Goal: Transaction & Acquisition: Obtain resource

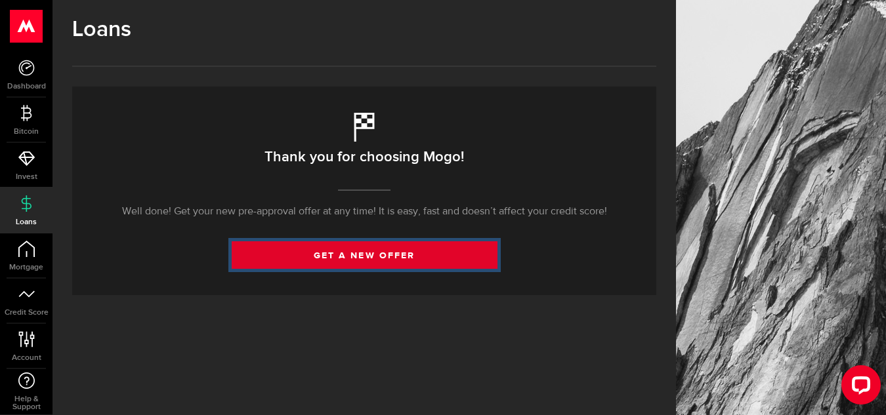
click at [343, 259] on link "get a new offer" at bounding box center [365, 255] width 266 height 28
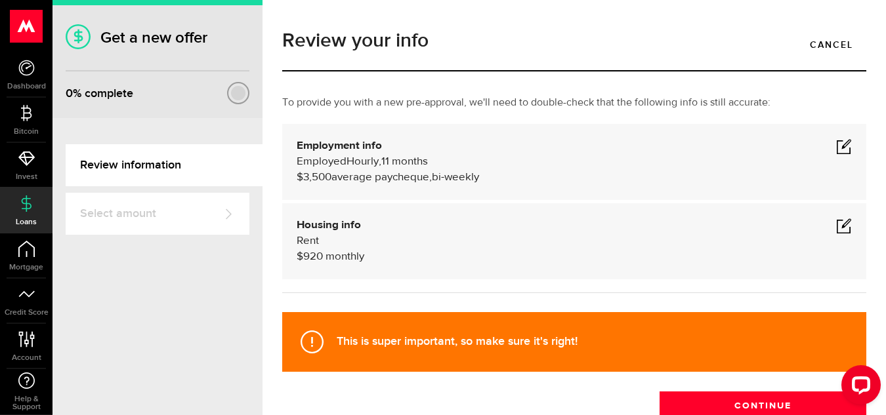
click at [837, 144] on span at bounding box center [844, 146] width 16 height 16
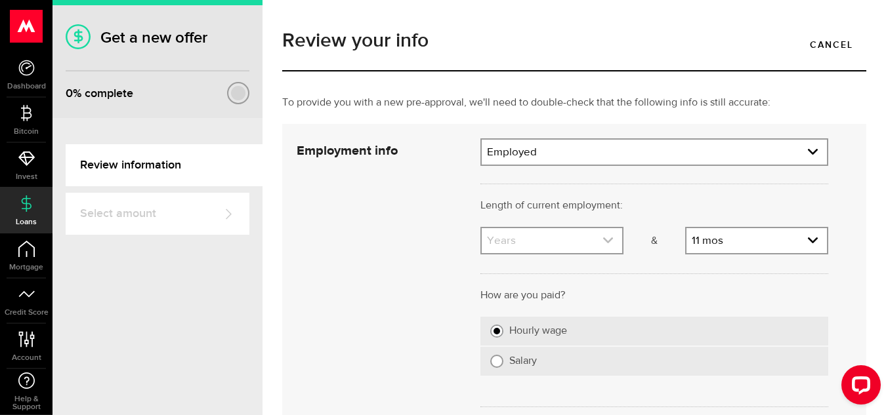
click at [602, 240] on icon "expand select" at bounding box center [607, 240] width 11 height 11
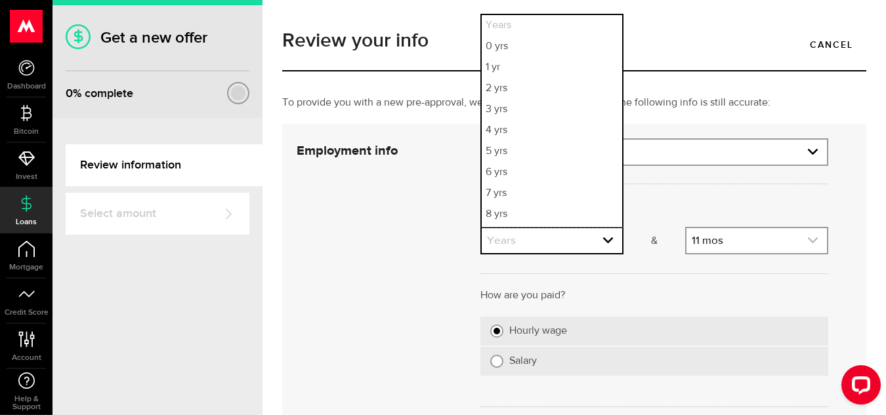
click at [807, 241] on icon "expand select" at bounding box center [812, 240] width 11 height 11
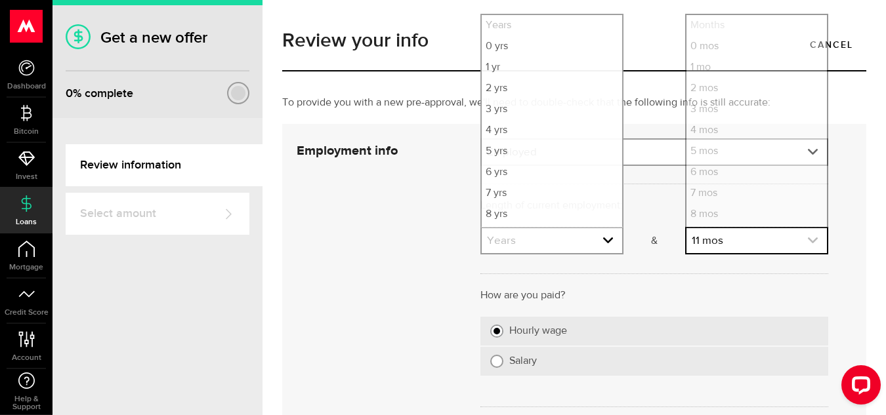
scroll to position [61, 0]
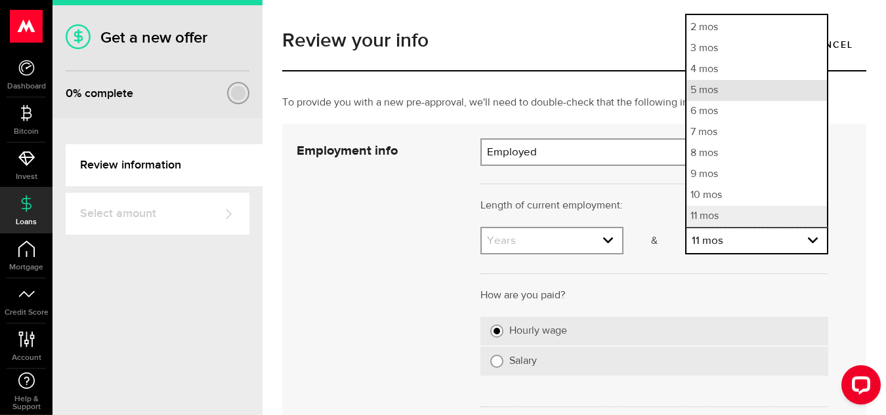
click at [734, 89] on li "5 mos" at bounding box center [756, 90] width 140 height 21
select select "5"
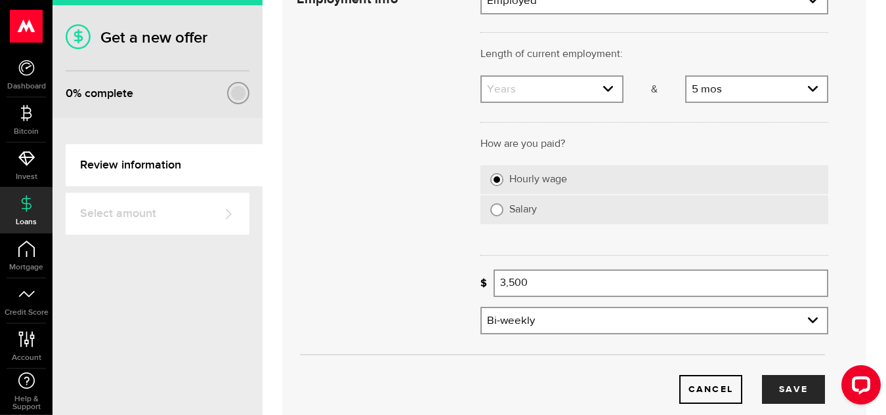
scroll to position [208, 0]
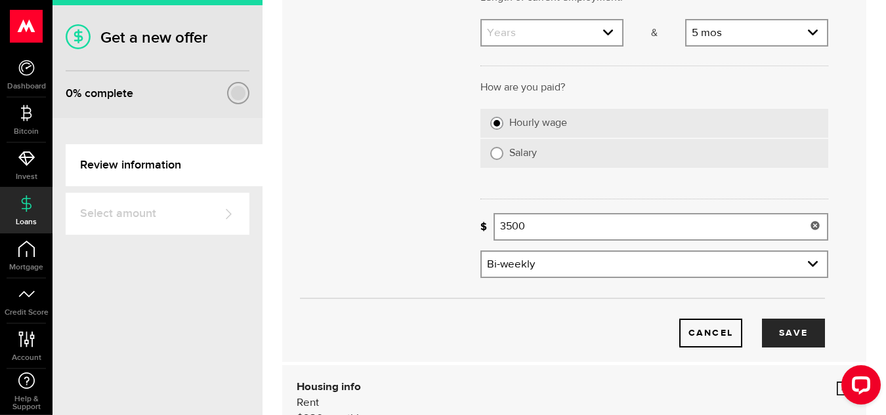
click at [528, 230] on input "3500" at bounding box center [660, 227] width 335 height 28
type input "3"
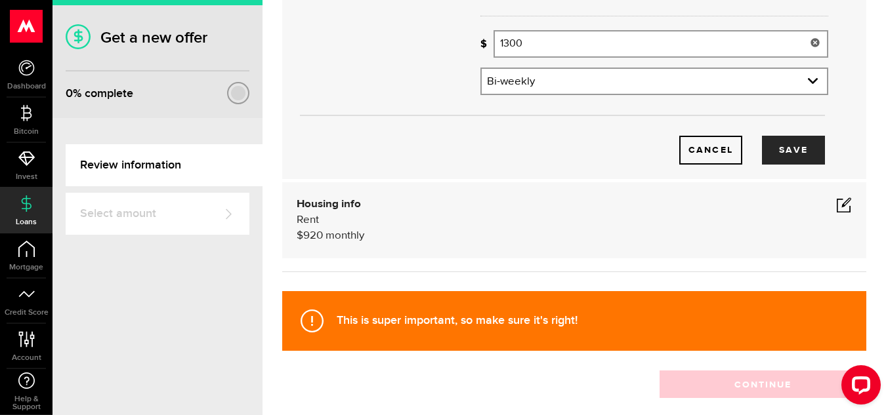
scroll to position [427, 0]
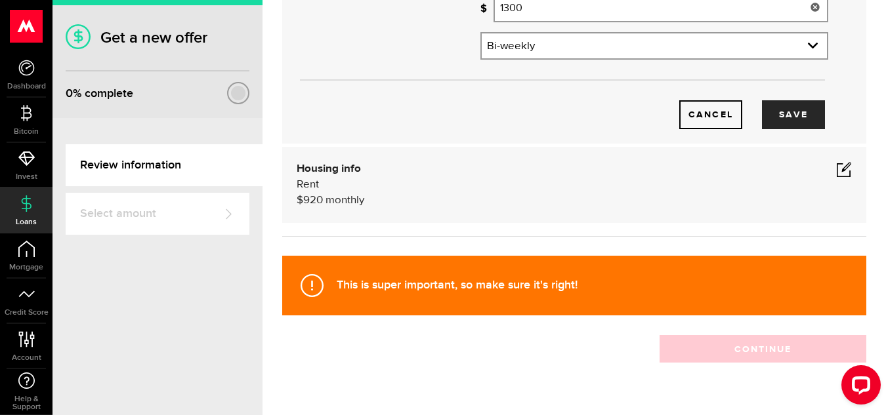
click at [836, 172] on span at bounding box center [844, 169] width 16 height 16
type input "1,300"
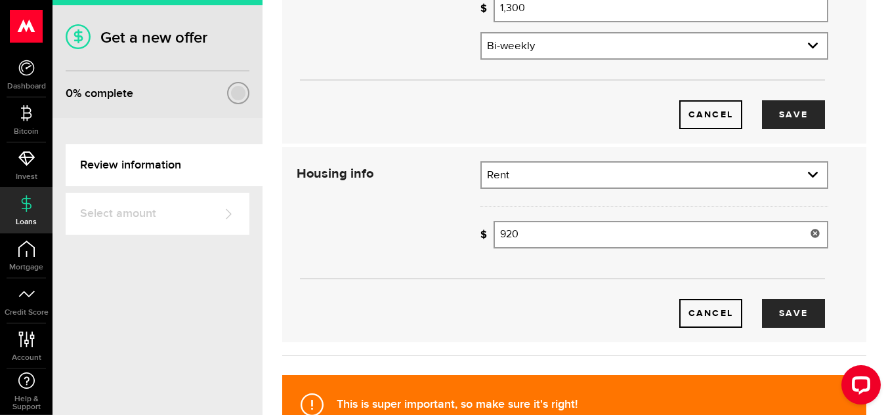
click at [509, 235] on input "920" at bounding box center [660, 235] width 335 height 28
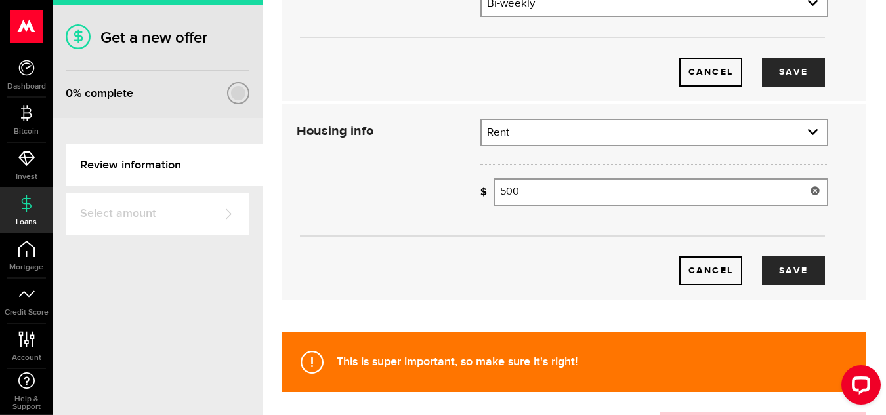
scroll to position [468, 0]
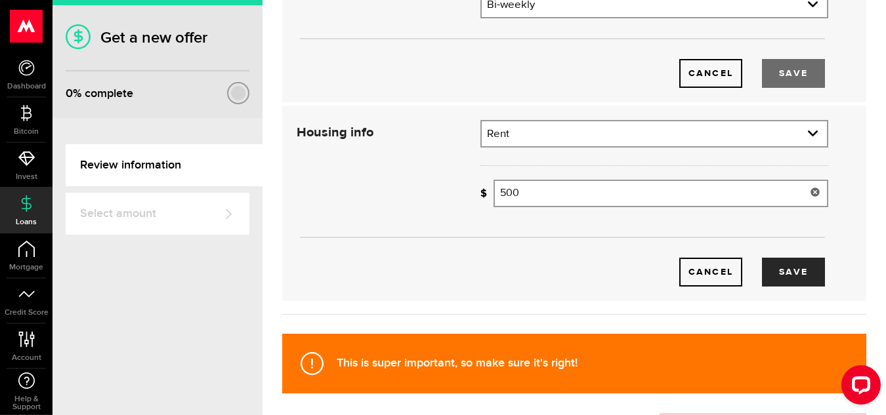
type input "500"
click at [778, 72] on button "Save" at bounding box center [793, 73] width 63 height 29
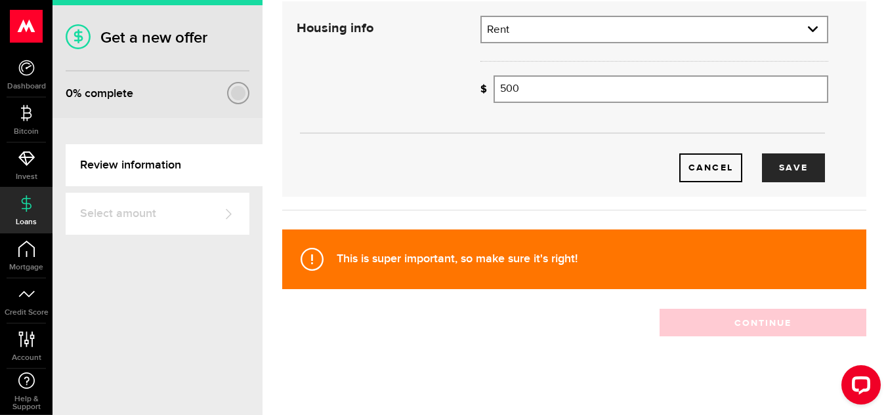
scroll to position [201, 0]
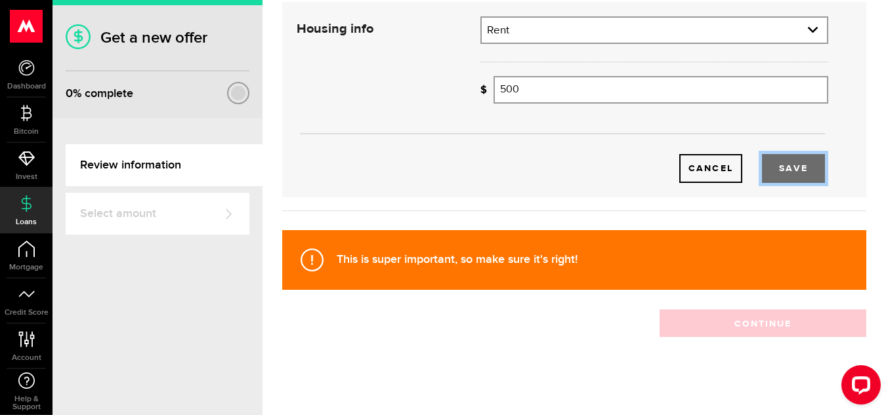
click at [793, 169] on button "Save" at bounding box center [793, 168] width 63 height 29
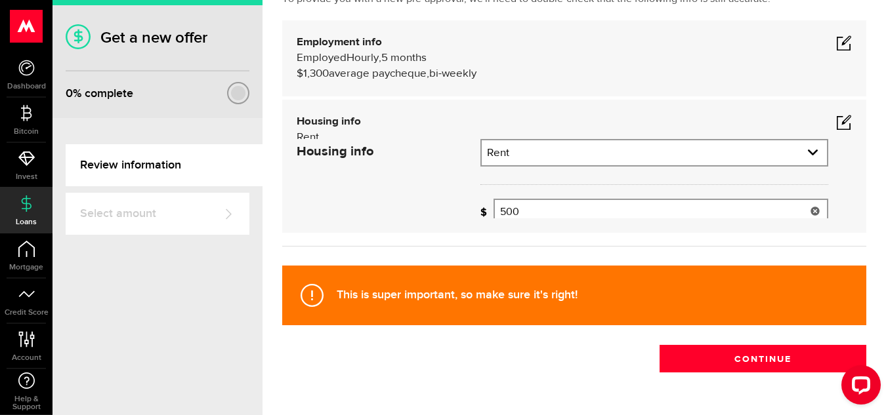
scroll to position [88, 0]
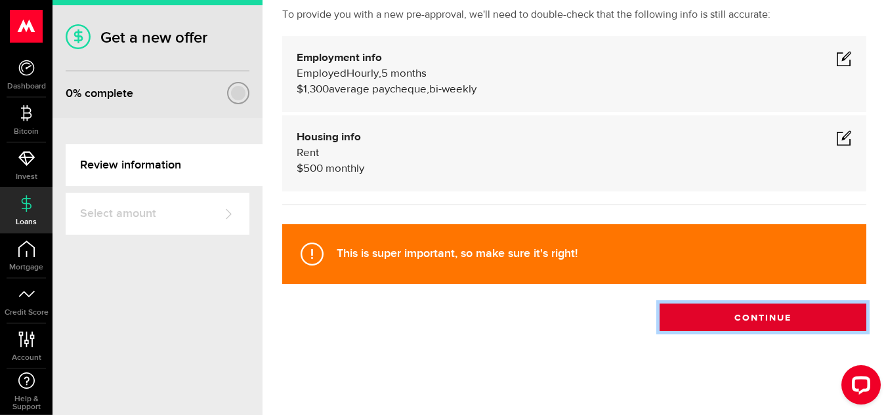
click at [793, 318] on button "Continue" at bounding box center [762, 318] width 207 height 28
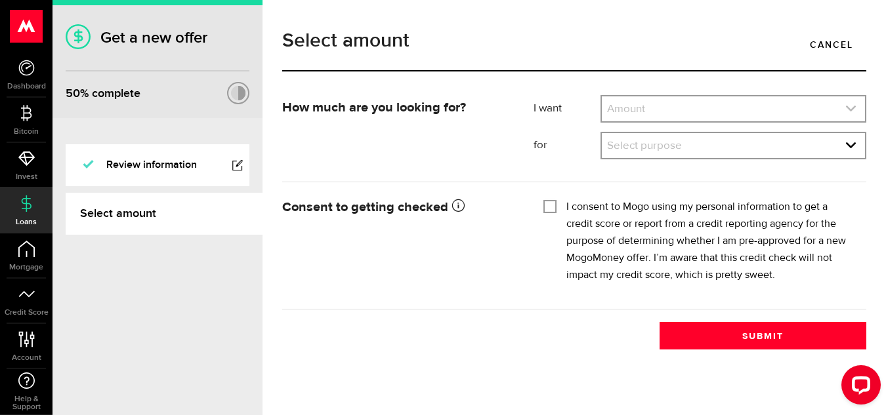
click at [852, 110] on use "expand select" at bounding box center [851, 109] width 10 height 6
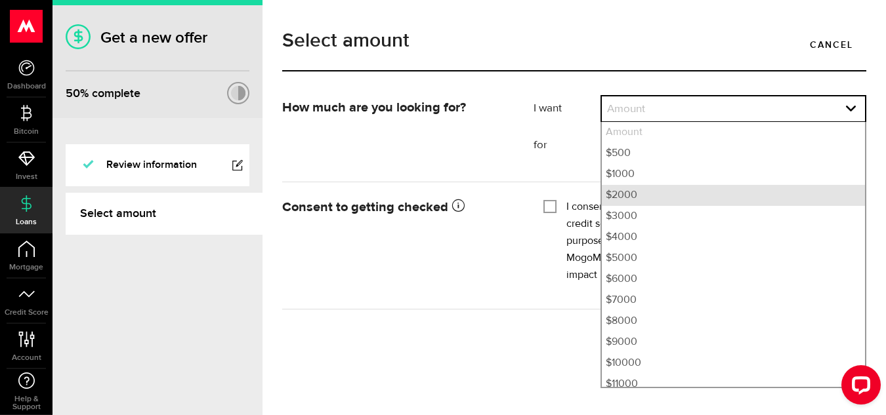
click at [837, 191] on li "$2000" at bounding box center [733, 195] width 263 height 21
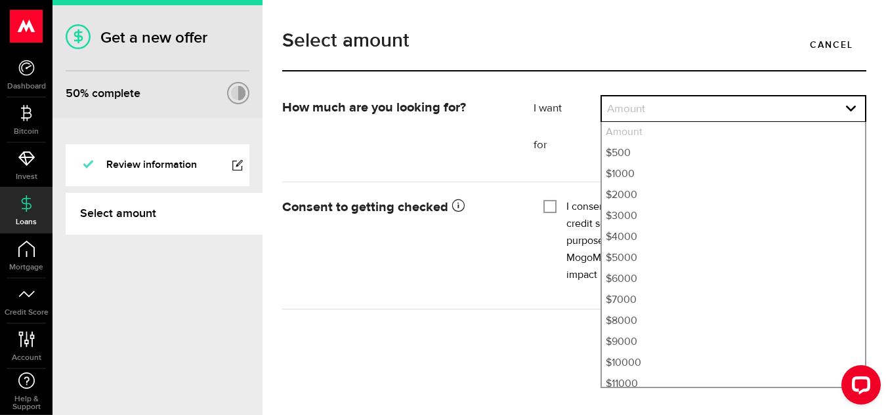
select select "2000"
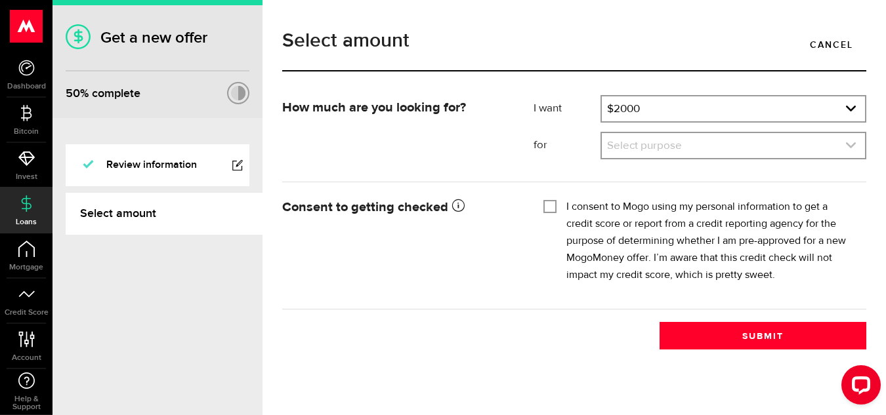
click at [851, 143] on icon "expand select" at bounding box center [850, 145] width 11 height 11
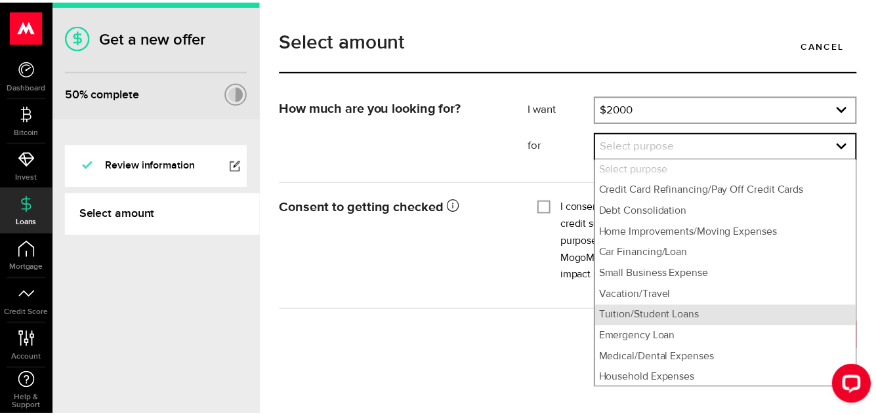
scroll to position [24, 0]
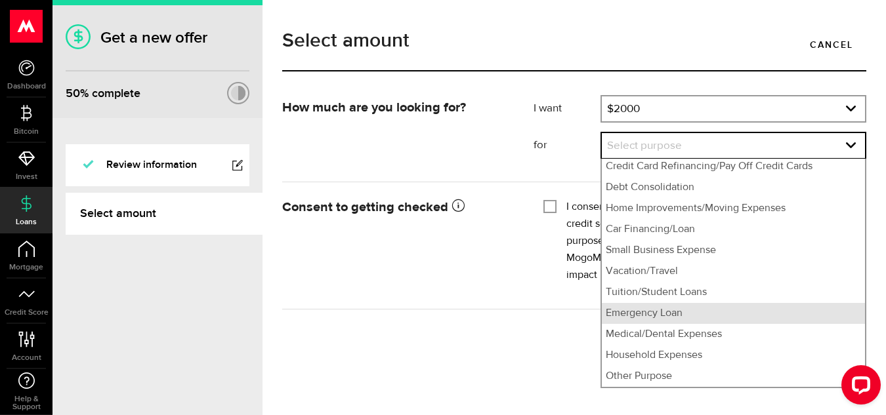
click at [791, 314] on li "Emergency Loan" at bounding box center [733, 313] width 263 height 21
select select "Emergency Loan"
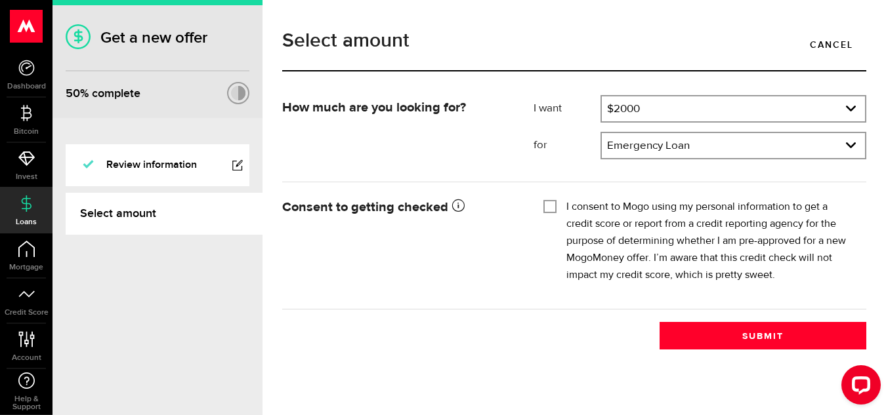
click at [551, 210] on input "I consent to Mogo using my personal information to get a credit score or report…" at bounding box center [549, 205] width 13 height 13
checkbox input "true"
click at [235, 166] on div at bounding box center [237, 165] width 10 height 10
click at [850, 108] on icon "expand select" at bounding box center [850, 108] width 11 height 11
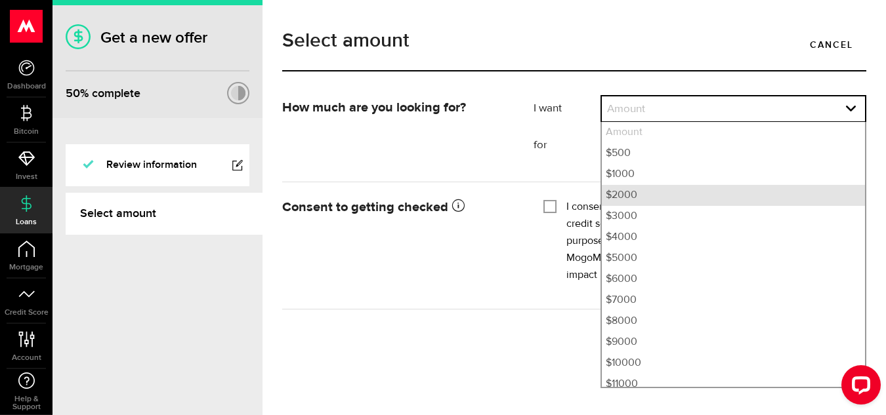
click at [851, 196] on li "$2000" at bounding box center [733, 195] width 263 height 21
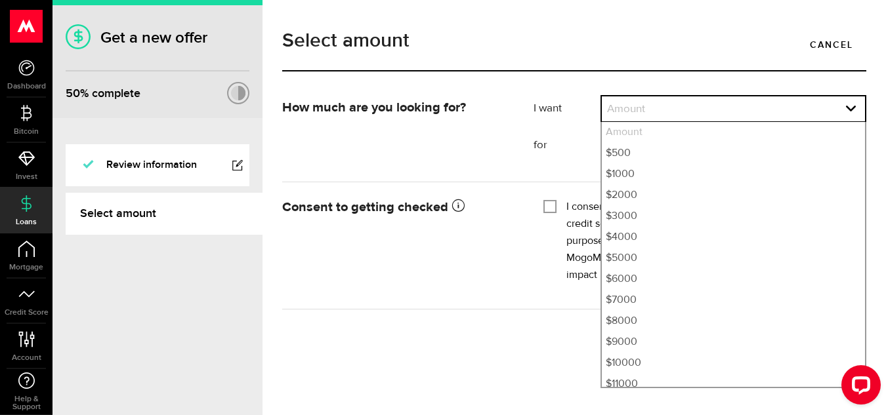
select select "2000"
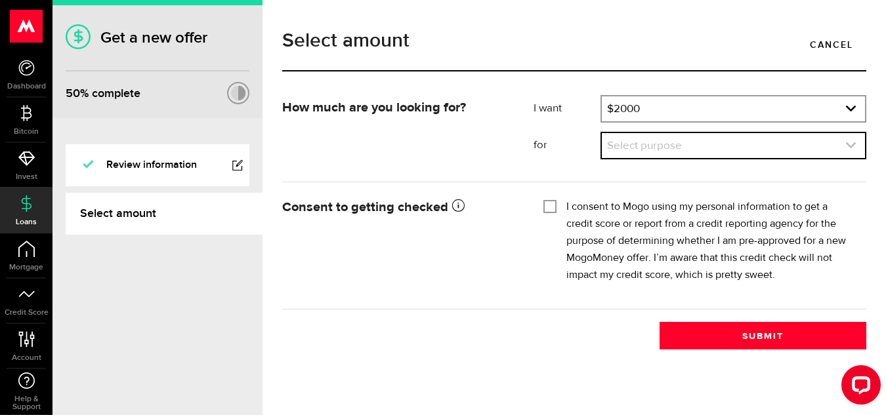
click at [851, 143] on icon "expand select" at bounding box center [850, 145] width 11 height 11
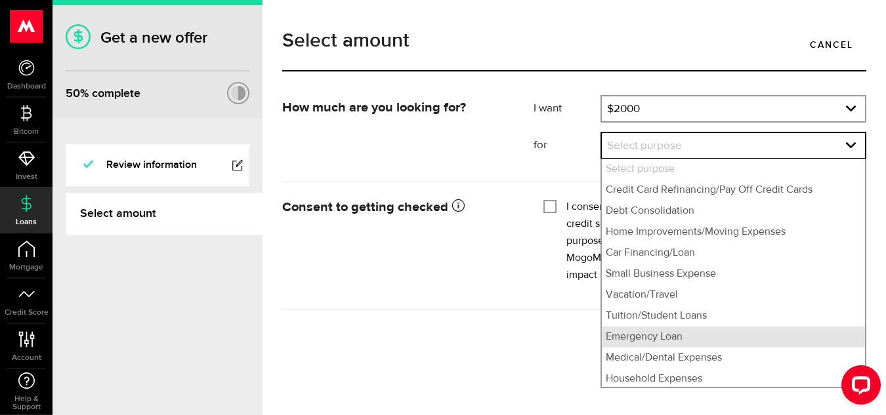
click at [851, 334] on li "Emergency Loan" at bounding box center [733, 337] width 263 height 21
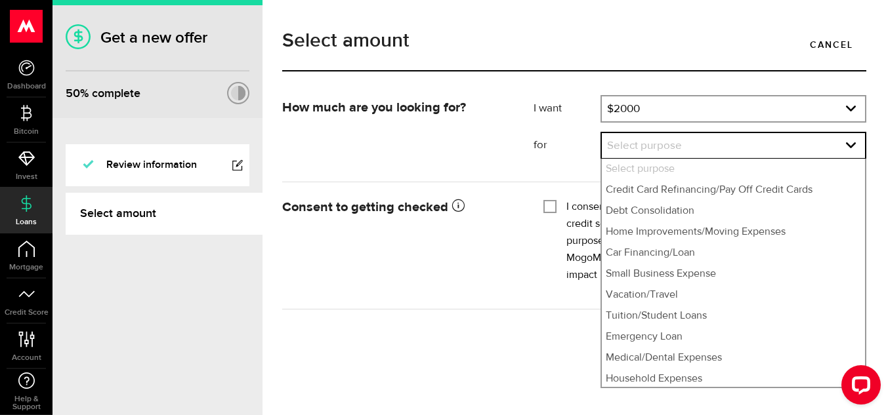
select select "Emergency Loan"
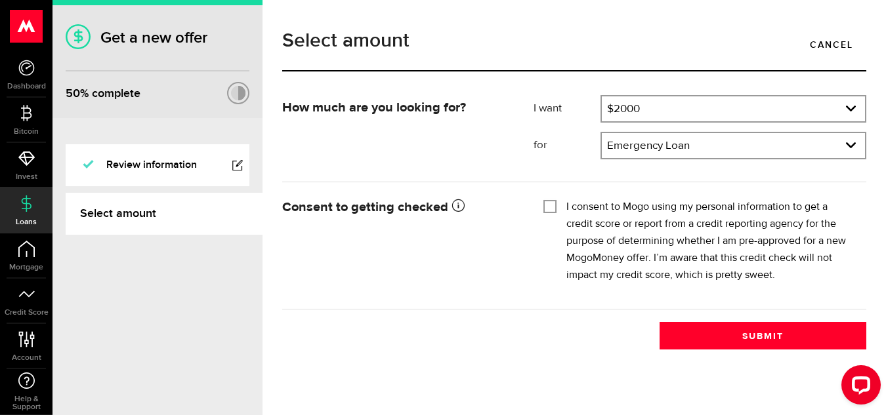
click at [548, 207] on input "I consent to Mogo using my personal information to get a credit score or report…" at bounding box center [549, 205] width 13 height 13
checkbox input "true"
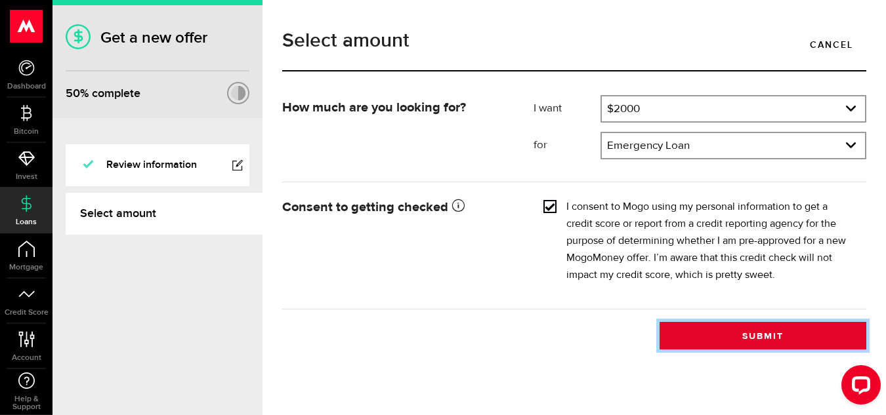
click at [757, 335] on button "Submit" at bounding box center [762, 336] width 207 height 28
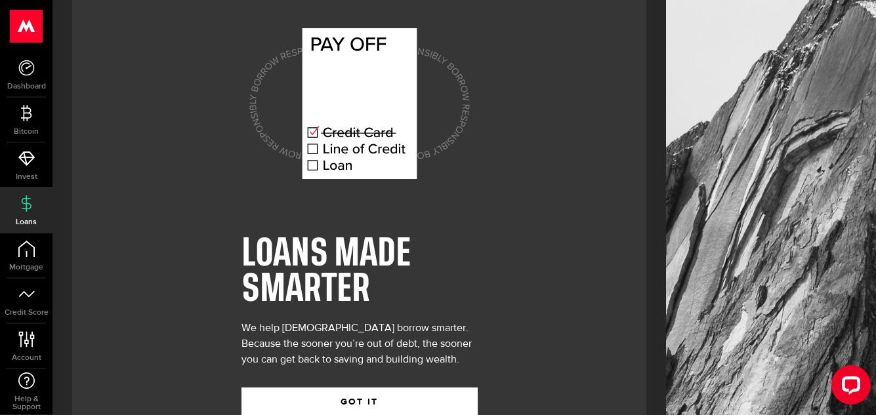
scroll to position [59, 0]
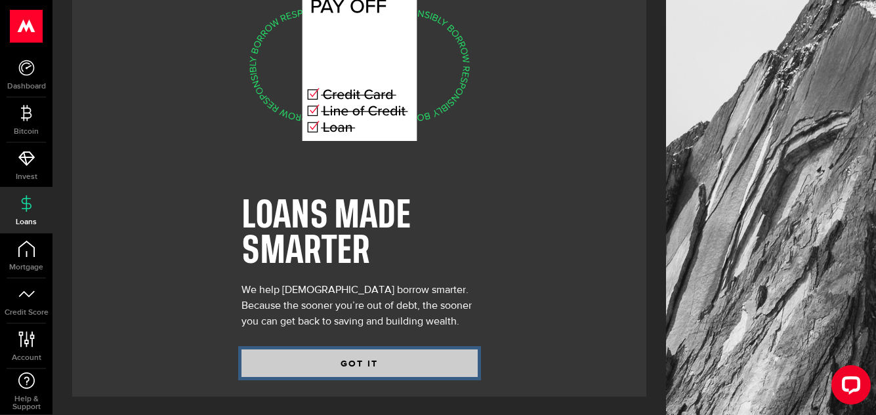
click at [391, 358] on button "GOT IT" at bounding box center [359, 364] width 236 height 28
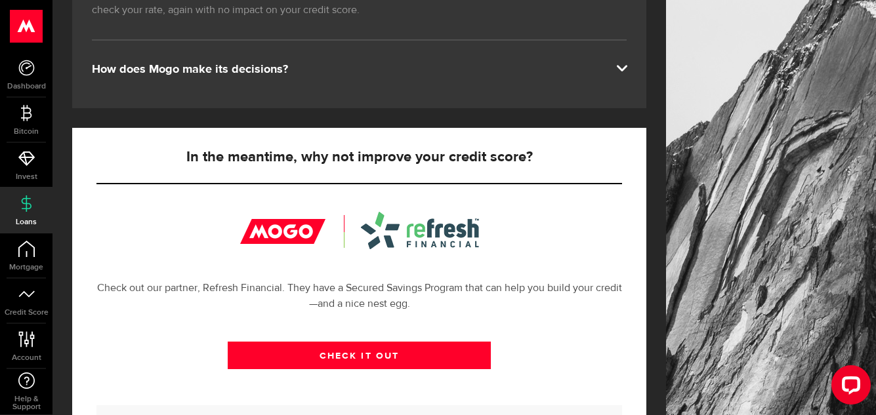
scroll to position [320, 0]
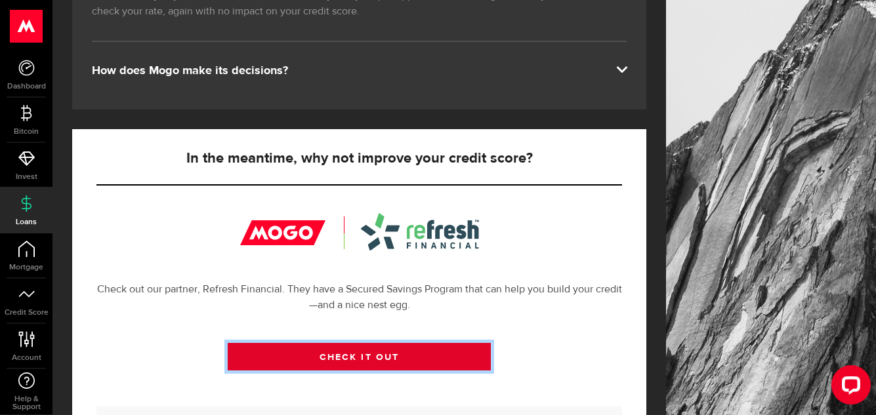
click at [397, 349] on link "CHECK IT OUT" at bounding box center [359, 357] width 263 height 28
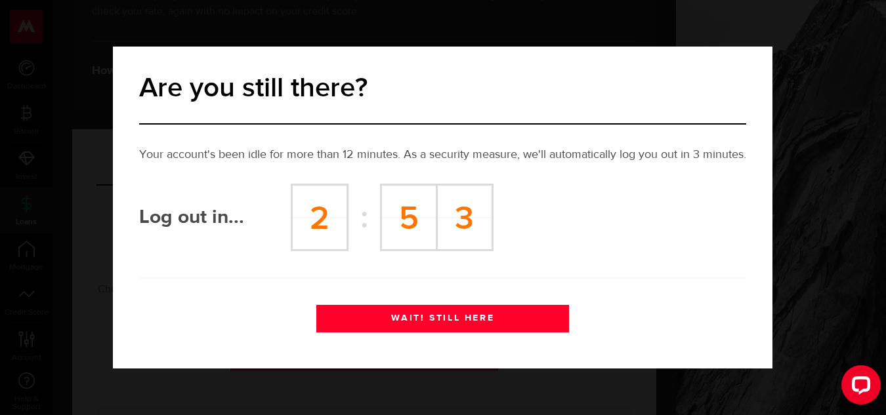
click at [419, 317] on button "WAIT! STILL HERE" at bounding box center [442, 319] width 253 height 28
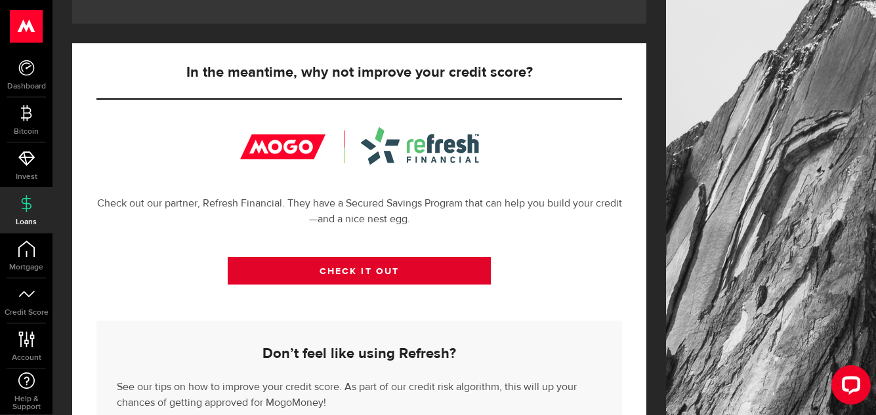
scroll to position [495, 0]
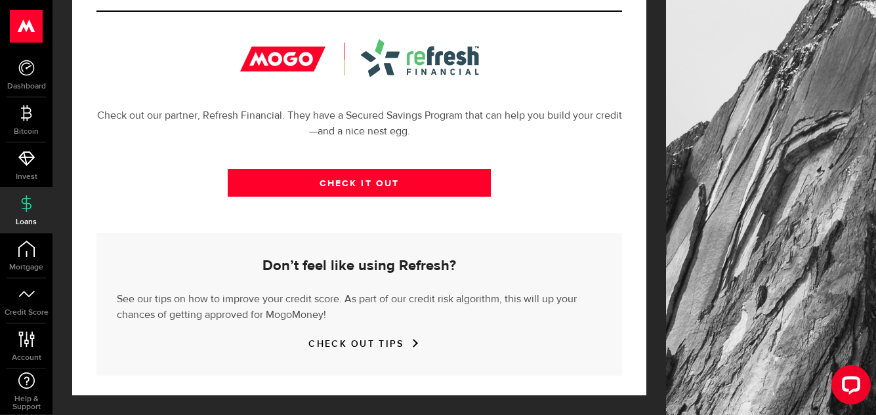
click at [409, 343] on link "CHECK OUT TIPS" at bounding box center [358, 344] width 101 height 11
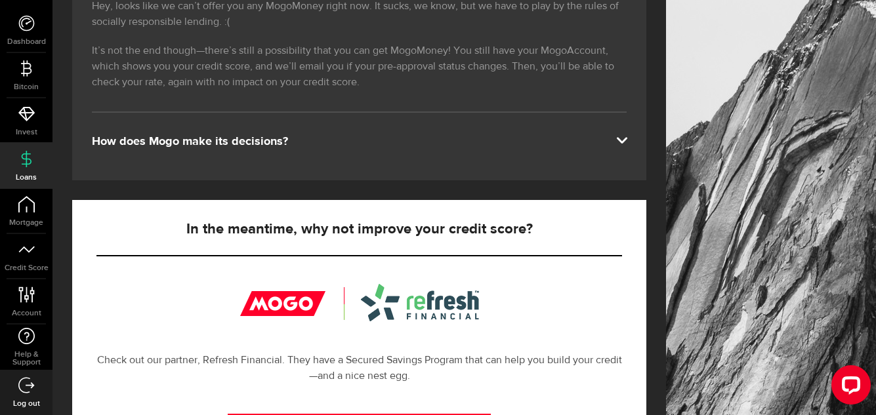
scroll to position [251, 0]
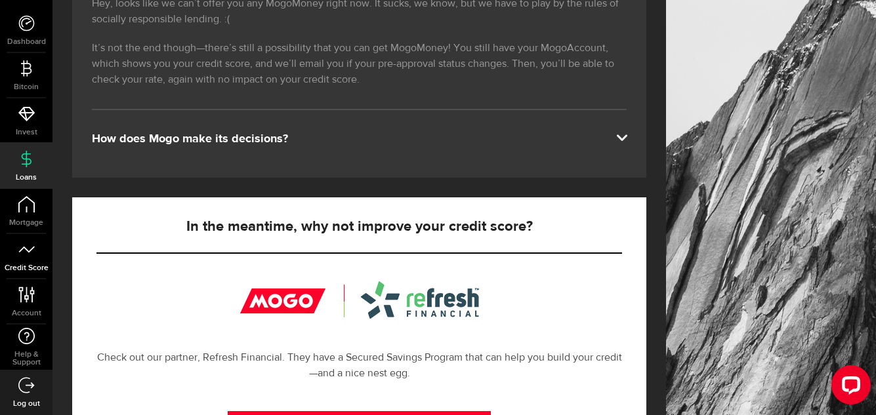
click at [31, 269] on span "Credit Score" at bounding box center [26, 268] width 52 height 8
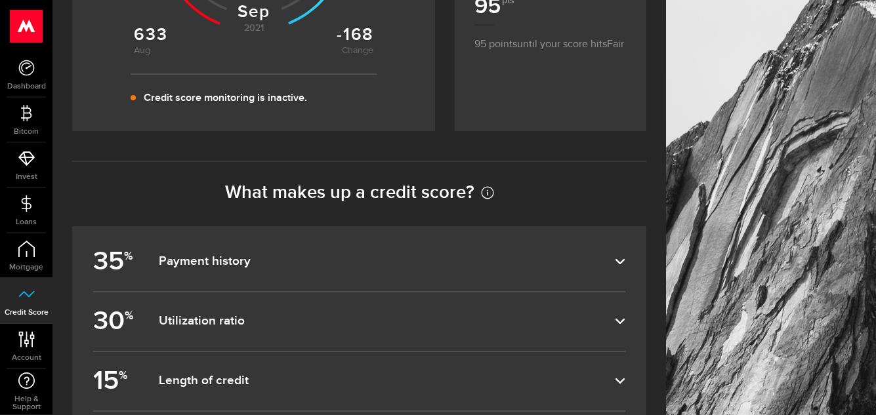
scroll to position [427, 0]
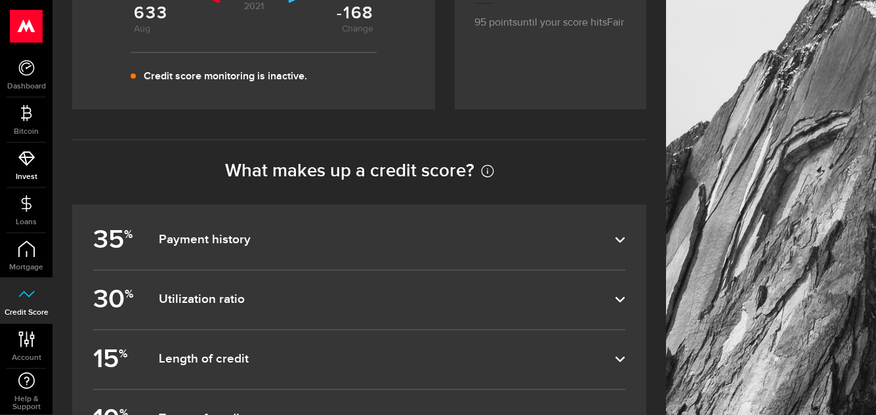
click at [21, 159] on use at bounding box center [26, 159] width 16 height 14
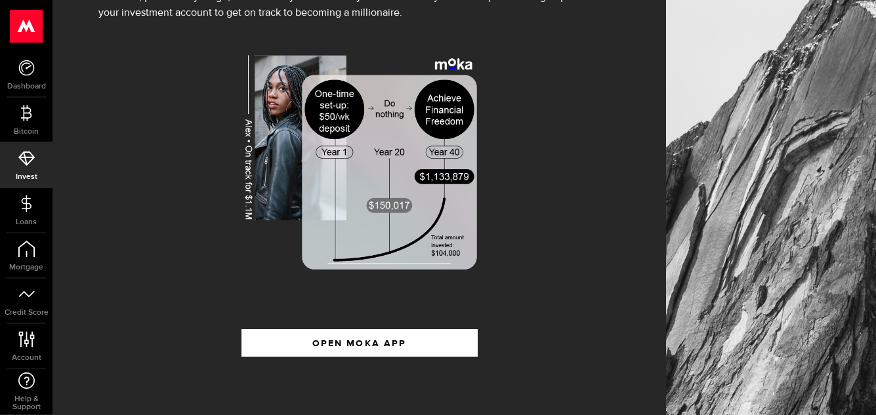
scroll to position [247, 0]
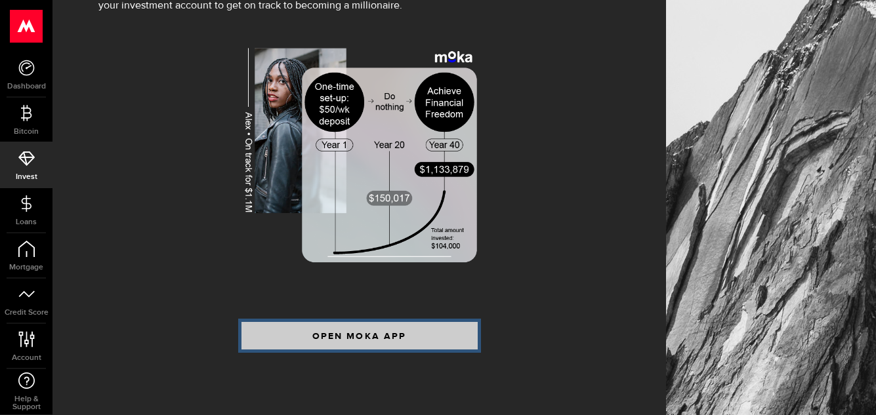
click at [340, 341] on span "OPEN MOKA APP" at bounding box center [359, 336] width 94 height 9
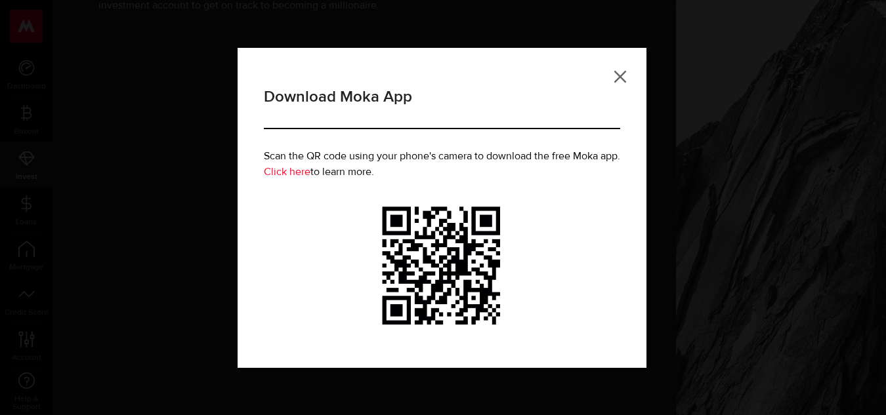
click at [625, 77] on link at bounding box center [620, 76] width 13 height 13
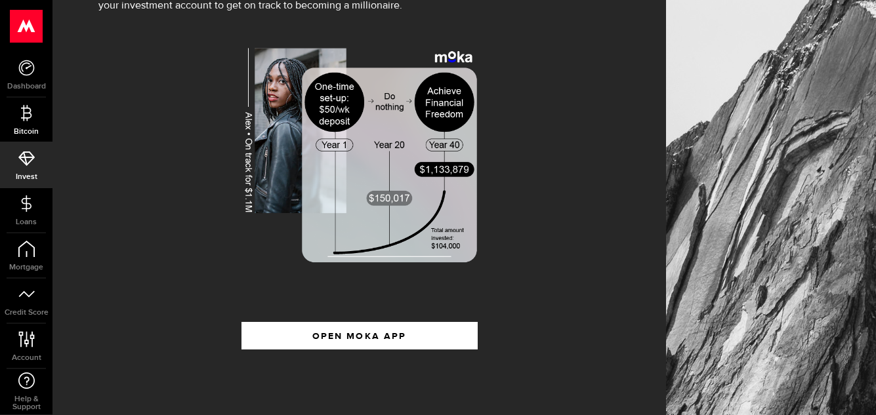
click at [18, 120] on icon at bounding box center [26, 113] width 16 height 16
